Goal: Obtain resource: Obtain resource

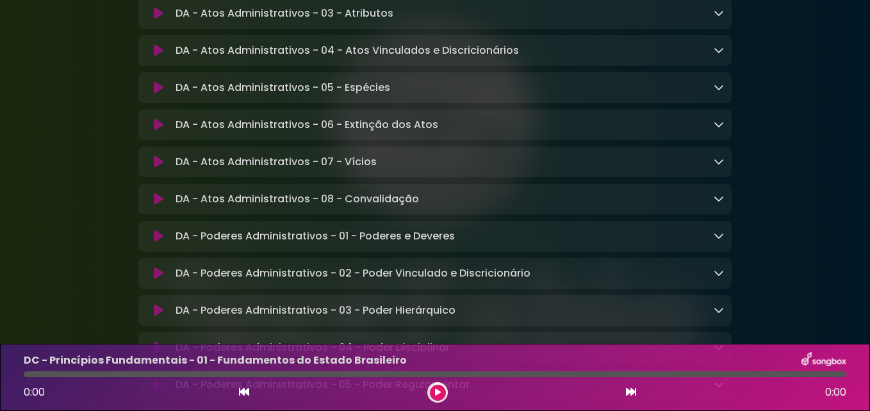
scroll to position [1921, 0]
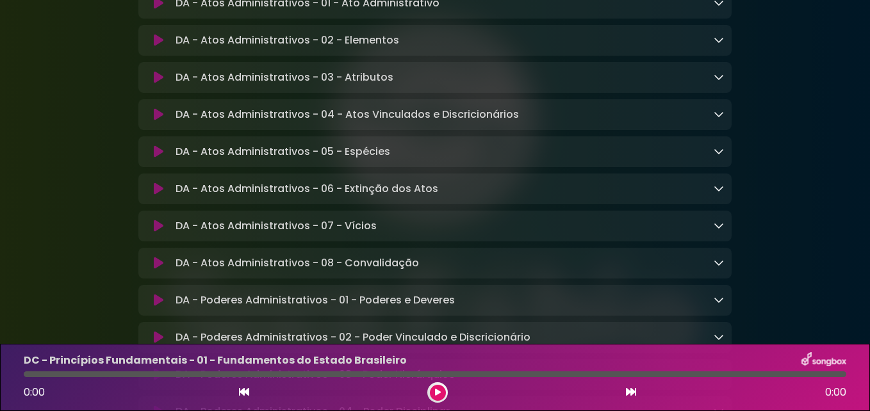
click at [156, 121] on icon at bounding box center [159, 114] width 10 height 13
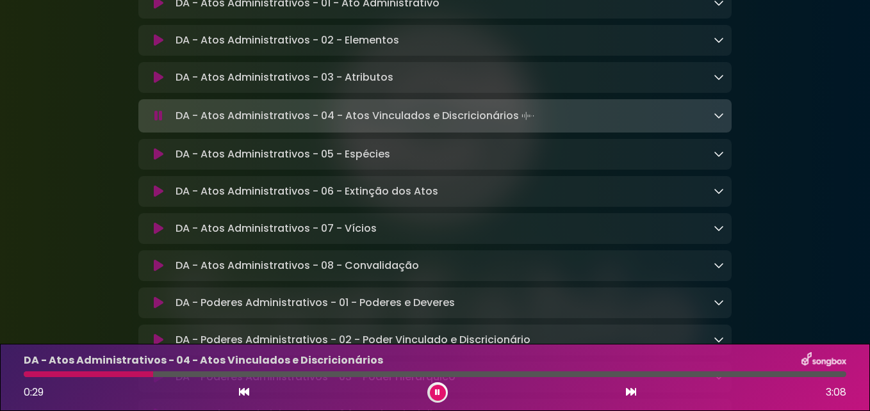
click at [433, 393] on button at bounding box center [438, 393] width 16 height 16
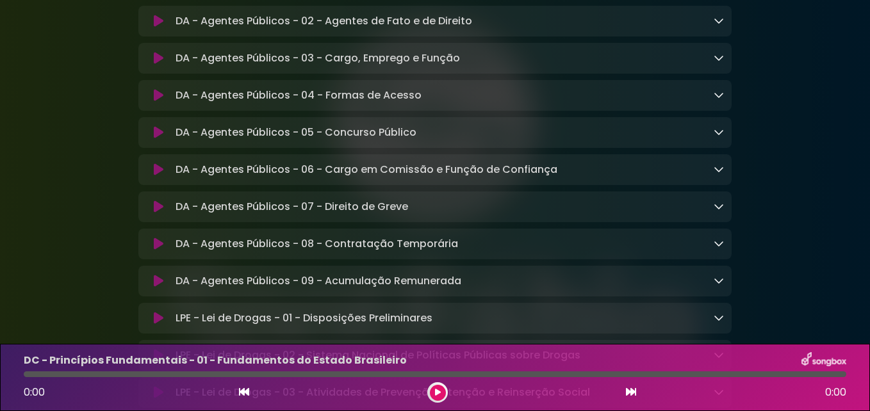
scroll to position [2561, 0]
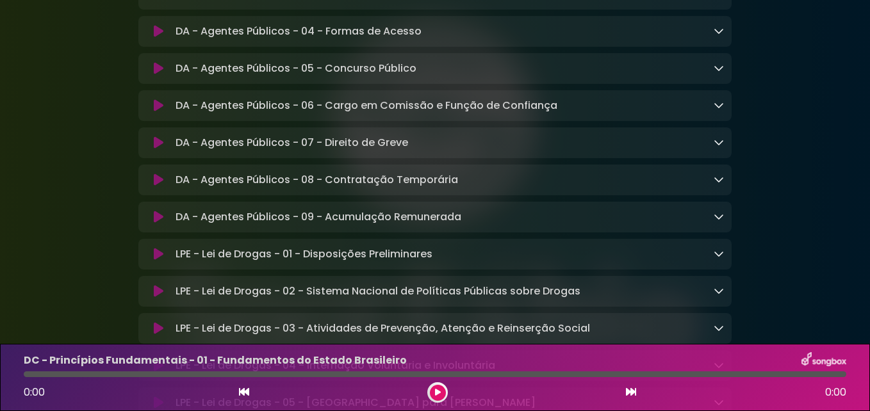
click at [720, 147] on icon at bounding box center [718, 142] width 10 height 10
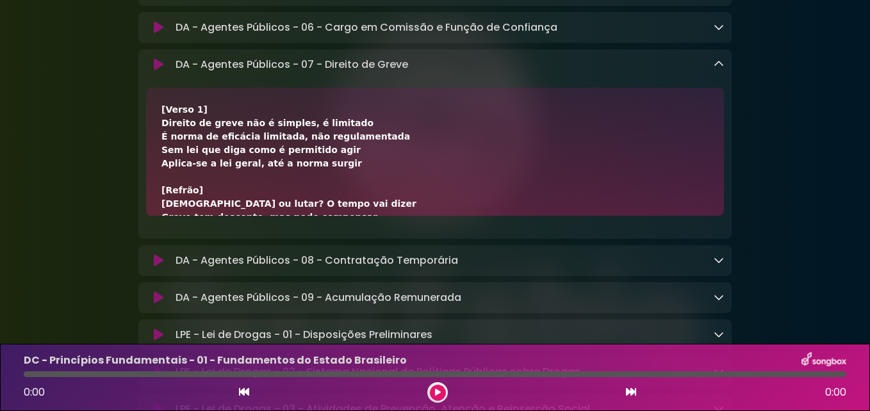
scroll to position [2392, 0]
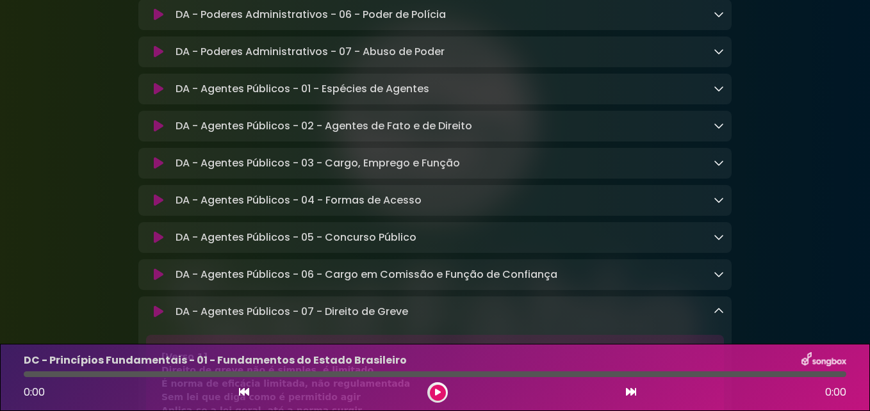
drag, startPoint x: 311, startPoint y: 122, endPoint x: 181, endPoint y: 337, distance: 251.0
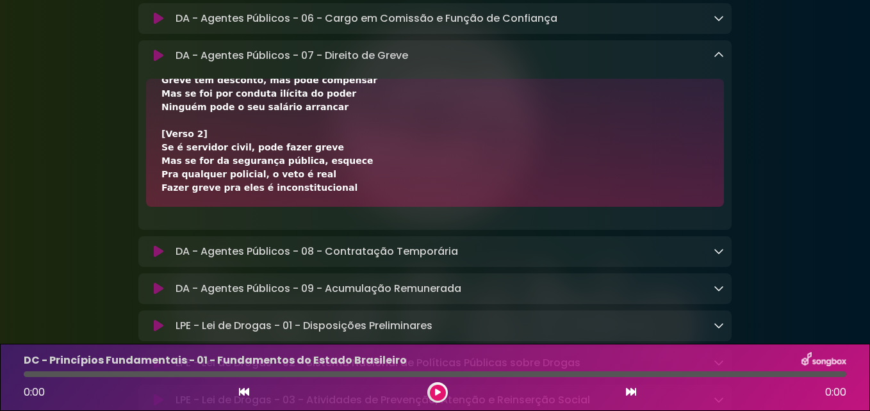
scroll to position [346, 0]
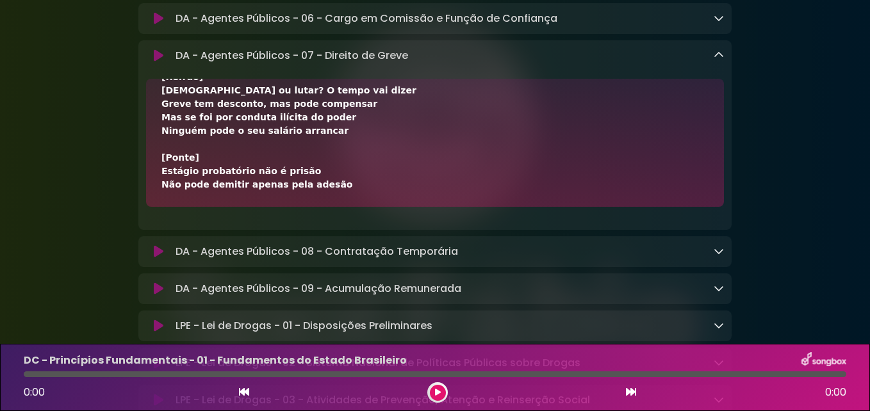
scroll to position [0, 0]
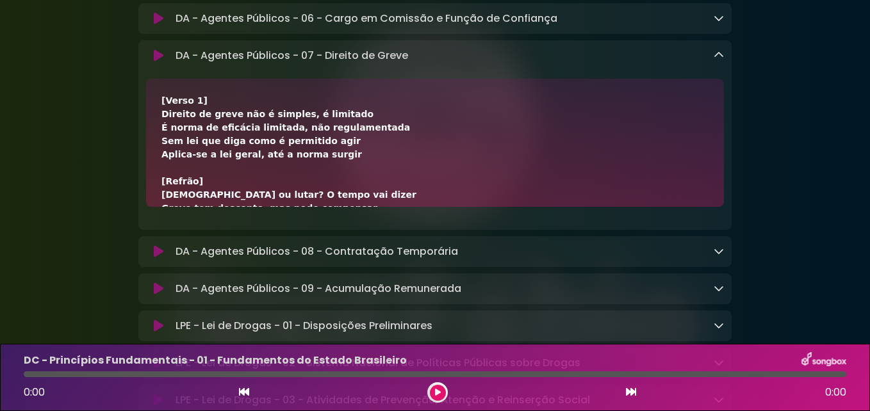
drag, startPoint x: 308, startPoint y: 227, endPoint x: 170, endPoint y: 98, distance: 188.5
click at [170, 98] on div "DA - Agentes Públicos - 07 - Direito de Greve Loading Track... Name" at bounding box center [434, 135] width 593 height 190
copy div "DA - Agentes Públicos - 07 - Direito de Greve Loading Track... Your Feedback Na…"
click at [720, 63] on link at bounding box center [718, 55] width 10 height 15
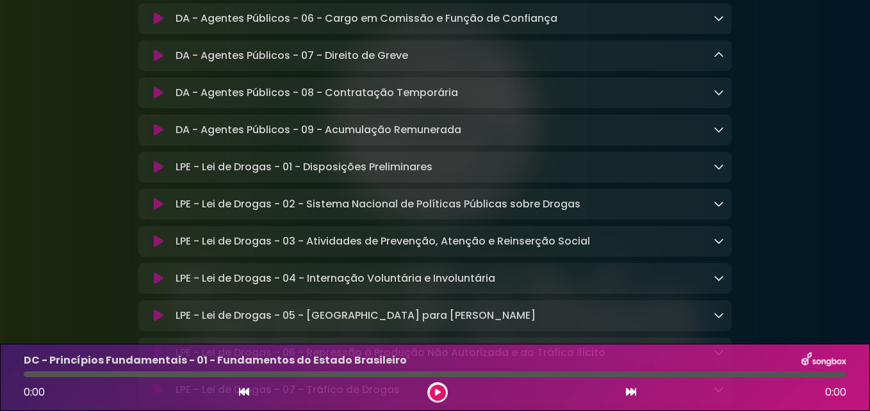
click at [718, 97] on icon at bounding box center [718, 92] width 10 height 10
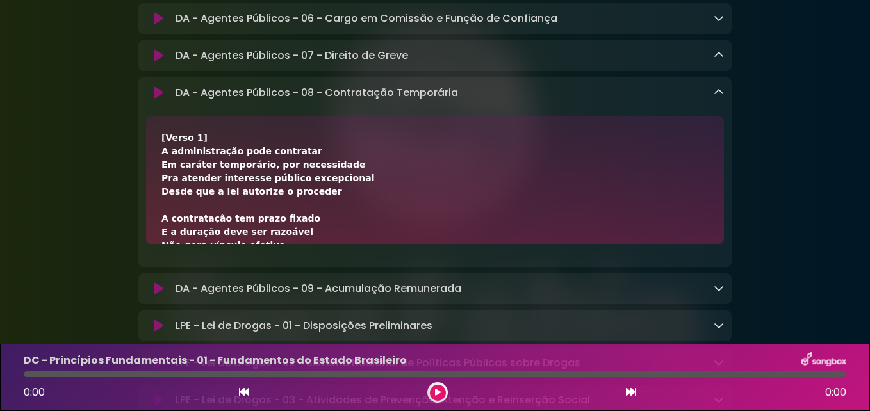
drag, startPoint x: 283, startPoint y: 267, endPoint x: 174, endPoint y: 146, distance: 162.8
click at [174, 146] on div "DA - Agentes Públicos - 08 - Contratação Temporária Loading Track..." at bounding box center [434, 172] width 593 height 190
copy div "DA - Agentes Públicos - 08 - Contratação Temporária Loading Track... Your Feedb…"
click at [723, 97] on icon at bounding box center [718, 92] width 10 height 10
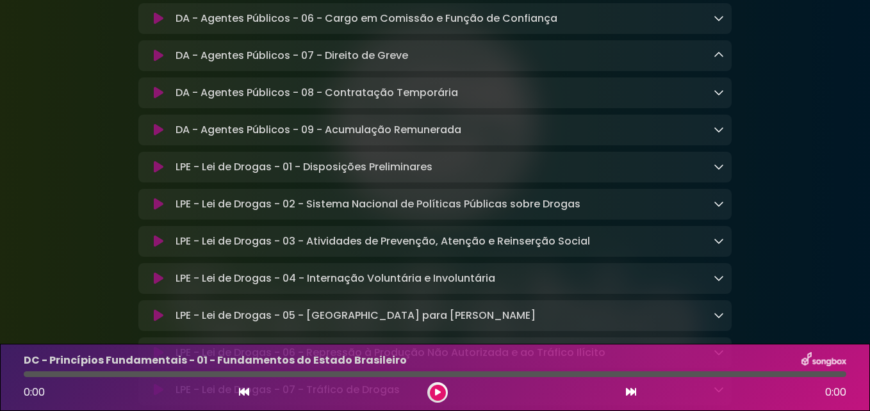
click at [715, 134] on icon at bounding box center [718, 129] width 10 height 10
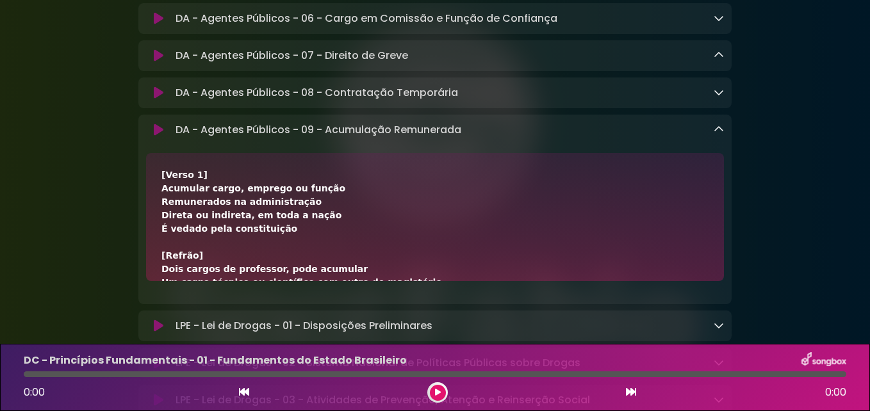
drag, startPoint x: 353, startPoint y: 308, endPoint x: 163, endPoint y: 189, distance: 224.4
click at [163, 189] on div "DA - Agentes Públicos - 09 - Acumulação Remunerada Loading Track..." at bounding box center [434, 210] width 593 height 190
copy div "DA - Agentes Públicos - 09 - Acumulação Remunerada Loading Track... Your Feedba…"
click at [716, 134] on icon at bounding box center [718, 129] width 10 height 10
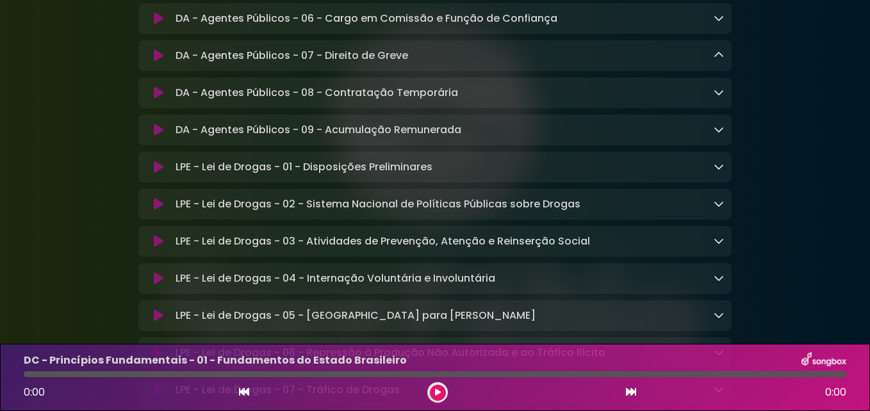
scroll to position [2712, 0]
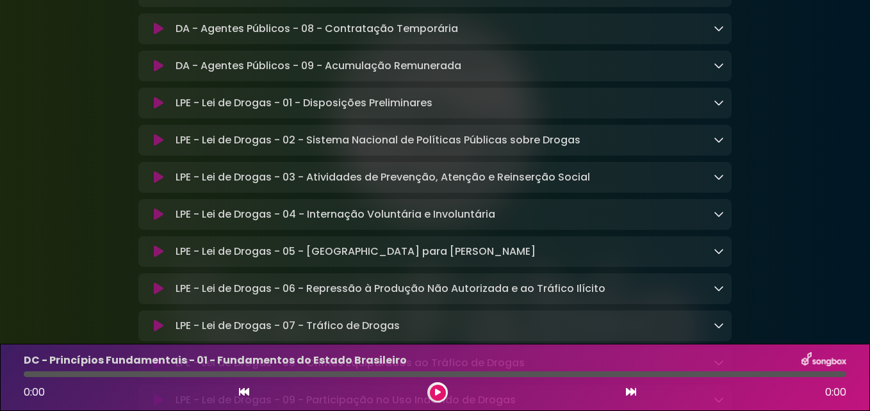
click at [721, 108] on icon at bounding box center [718, 102] width 10 height 10
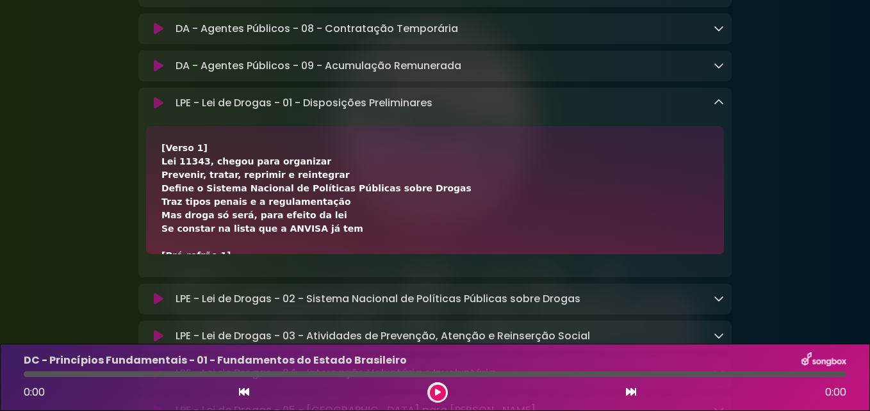
click at [711, 111] on div "LPE - Lei de Drogas - 01 - Disposições Preliminares Loading Track..." at bounding box center [446, 102] width 553 height 15
click at [720, 108] on icon at bounding box center [718, 102] width 10 height 10
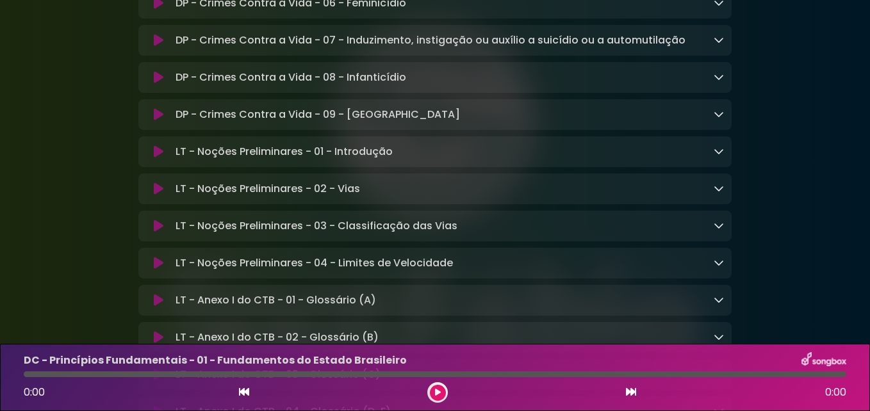
scroll to position [8987, 0]
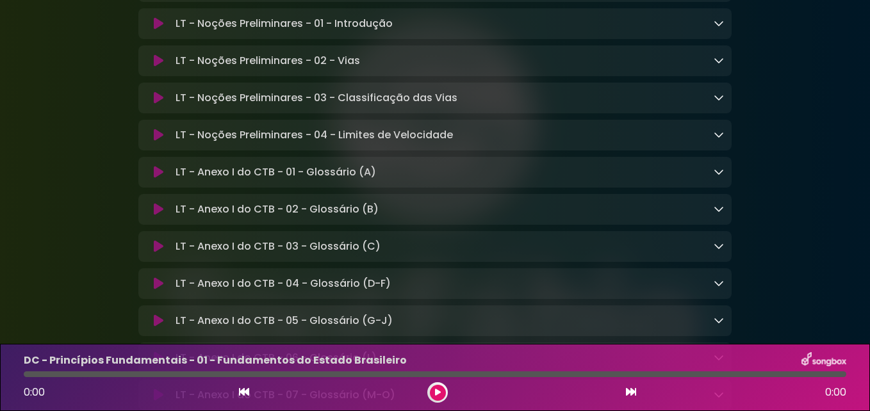
click at [718, 28] on icon at bounding box center [718, 23] width 10 height 10
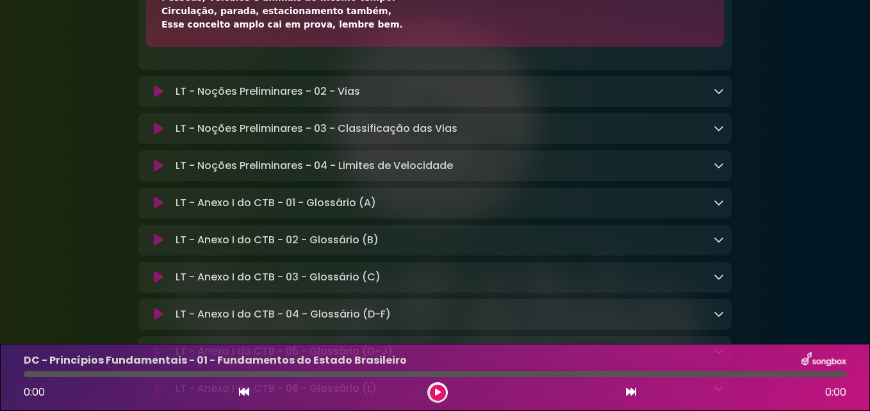
scroll to position [9307, 0]
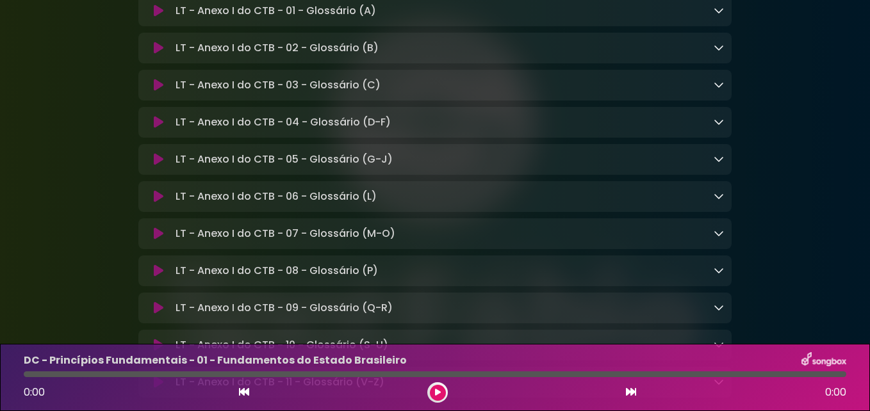
click at [722, 15] on icon at bounding box center [718, 10] width 10 height 10
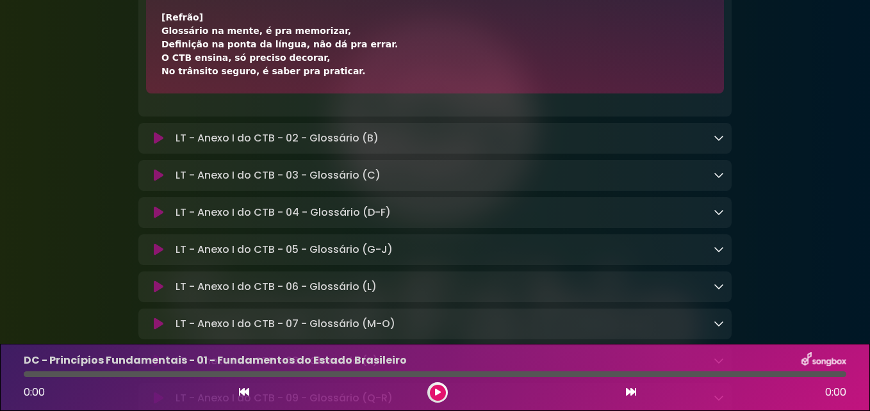
scroll to position [9312, 0]
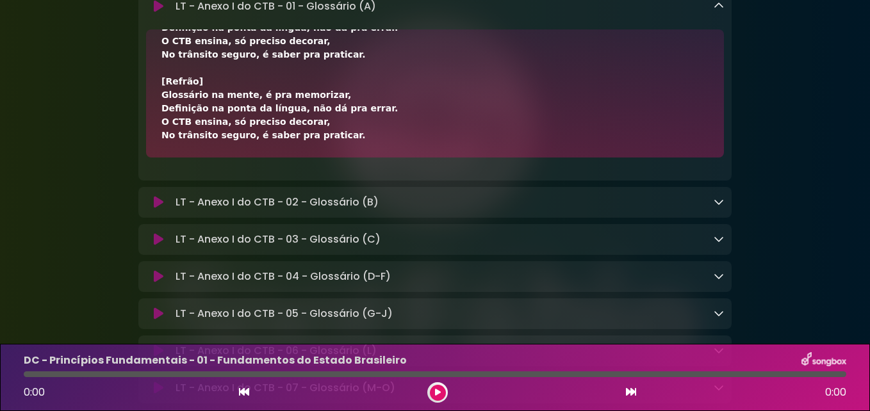
click at [720, 11] on icon at bounding box center [718, 6] width 10 height 10
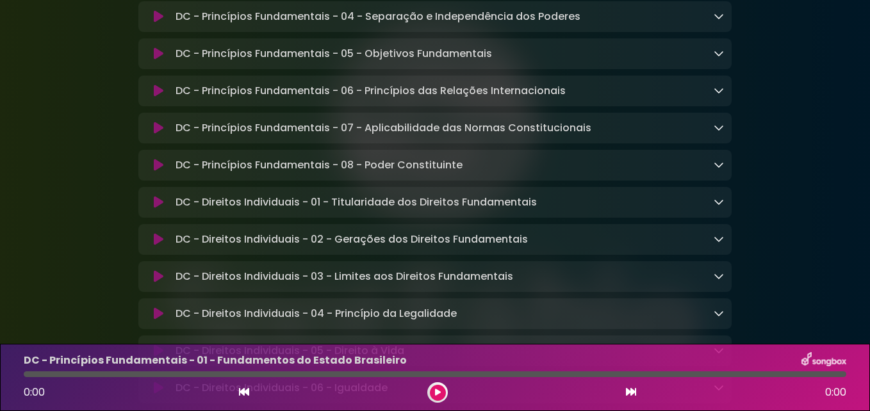
scroll to position [0, 0]
